Goal: Task Accomplishment & Management: Use online tool/utility

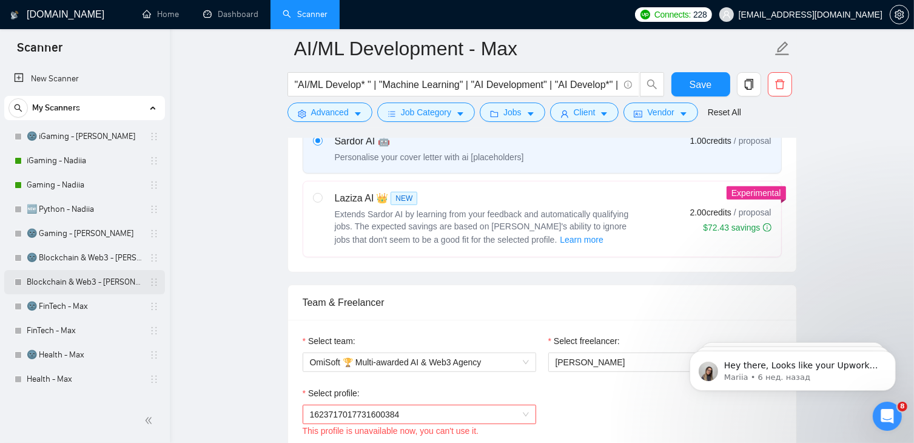
scroll to position [461, 0]
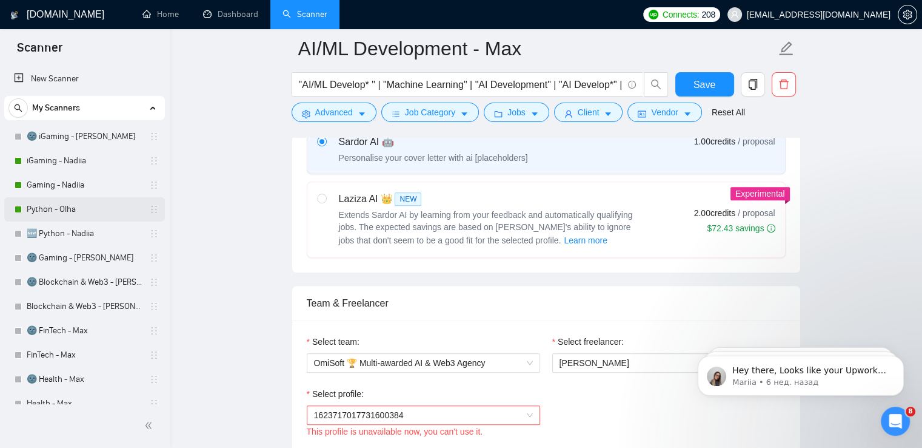
click at [70, 206] on link "Python - Olha" at bounding box center [84, 209] width 115 height 24
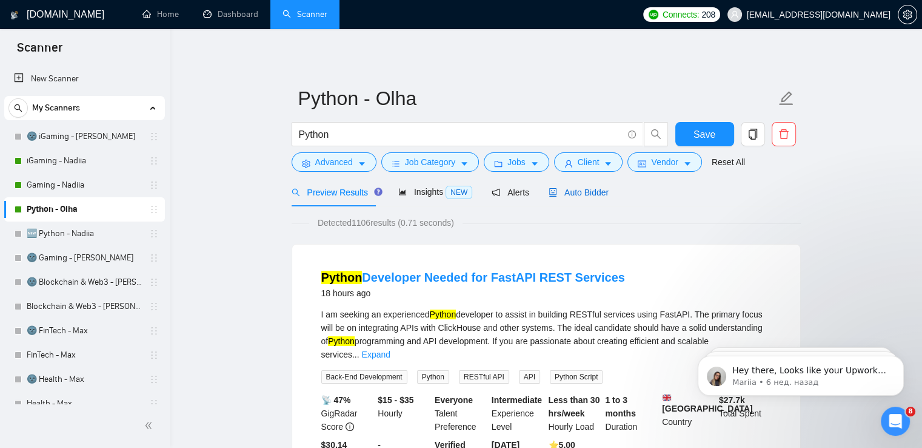
click at [577, 196] on span "Auto Bidder" at bounding box center [579, 192] width 60 height 10
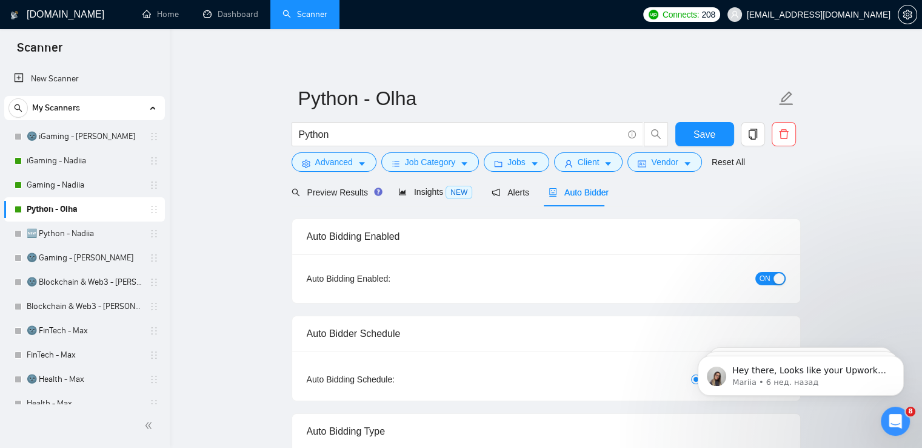
checkbox input "true"
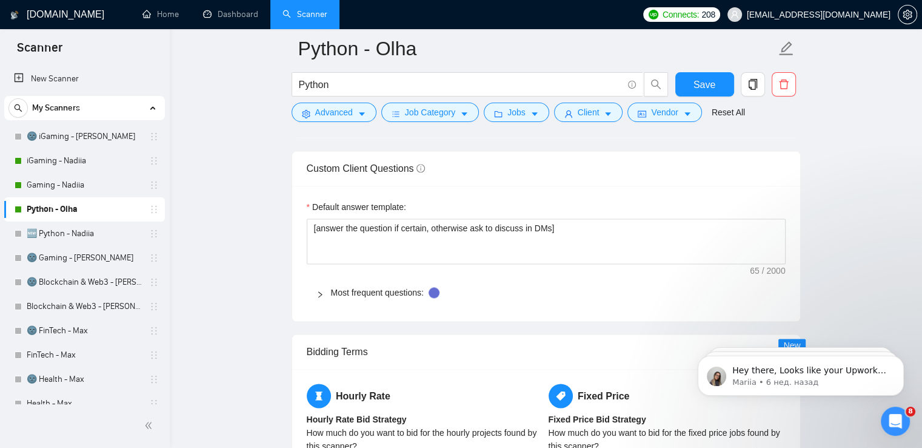
scroll to position [1652, 0]
